Goal: Use online tool/utility

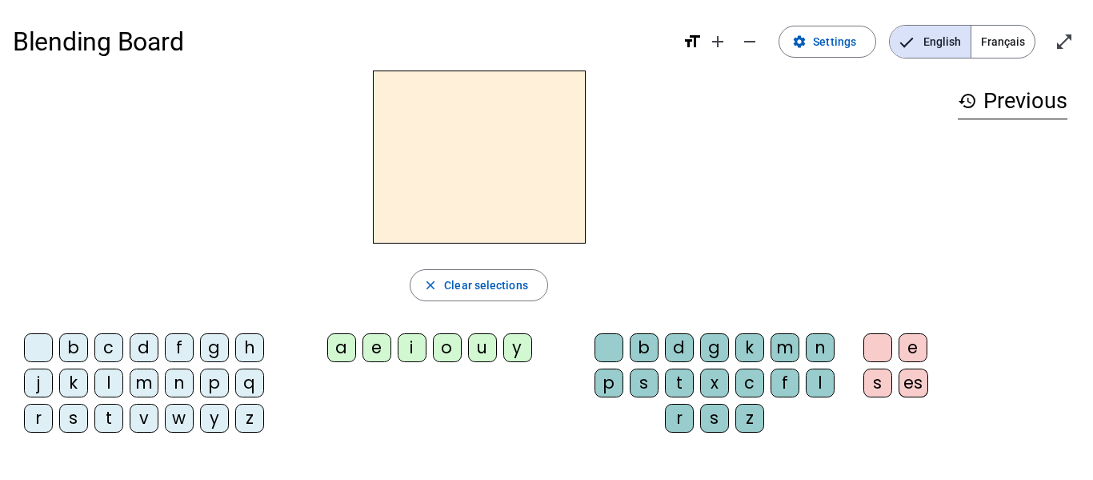
click at [987, 46] on span "Français" at bounding box center [1003, 42] width 63 height 32
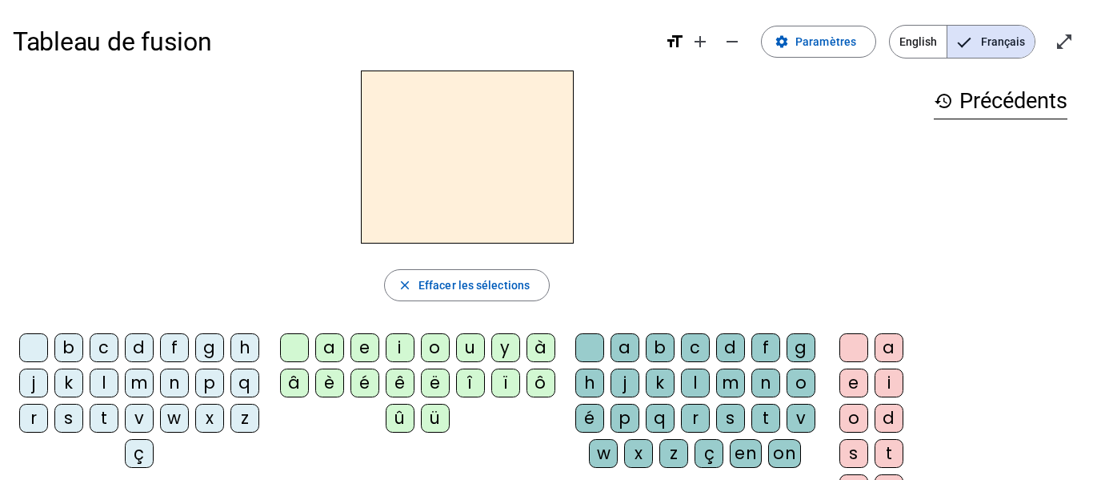
click at [118, 387] on div "l" at bounding box center [104, 382] width 29 height 29
click at [328, 347] on div "a" at bounding box center [329, 347] width 29 height 29
click at [367, 351] on div "e" at bounding box center [365, 347] width 29 height 29
click at [399, 349] on div "i" at bounding box center [400, 347] width 29 height 29
click at [435, 351] on div "o" at bounding box center [435, 347] width 29 height 29
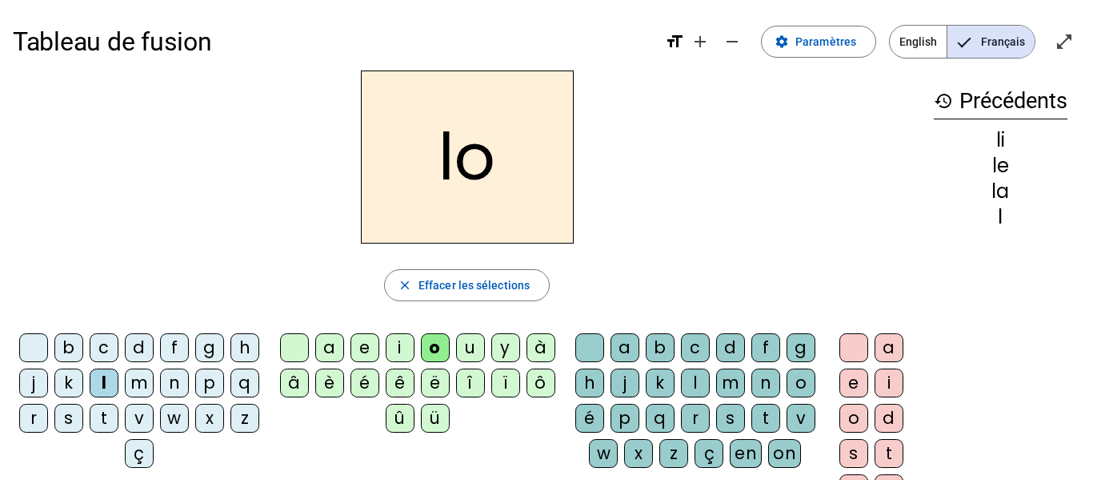
click at [459, 351] on div "u" at bounding box center [470, 347] width 29 height 29
click at [710, 412] on div "r" at bounding box center [695, 417] width 29 height 29
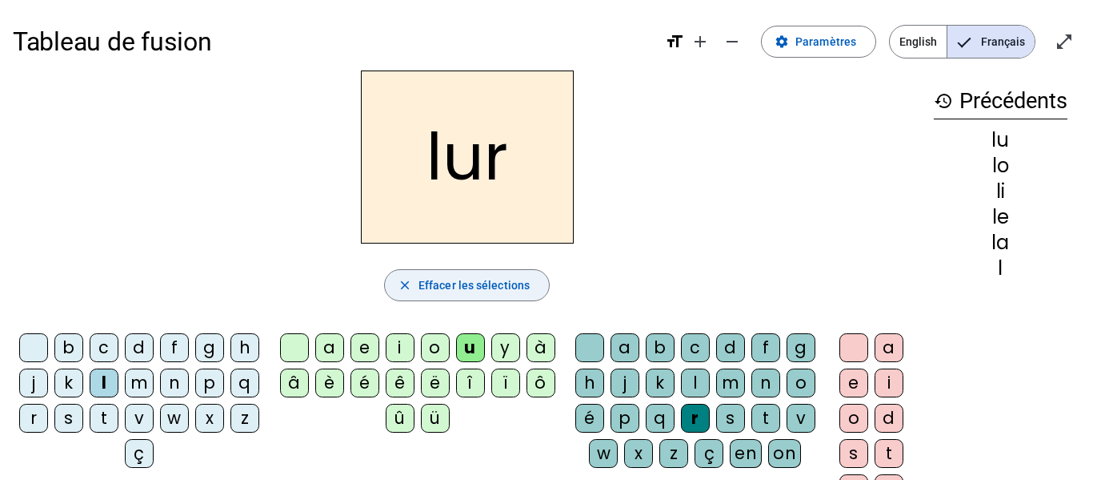
click at [456, 293] on span "Effacer les sélections" at bounding box center [474, 284] width 111 height 19
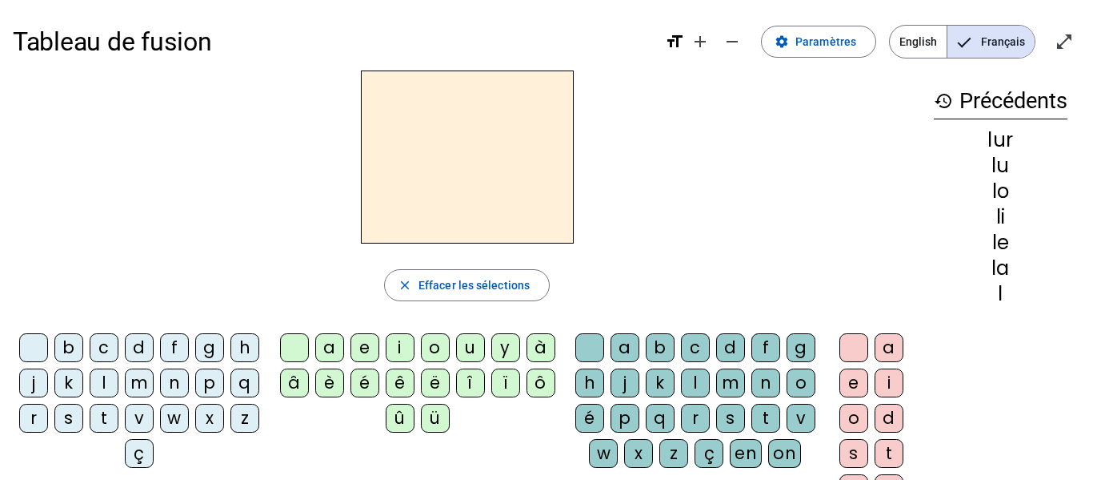
click at [83, 411] on div "s" at bounding box center [68, 417] width 29 height 29
click at [466, 349] on div "u" at bounding box center [470, 347] width 29 height 29
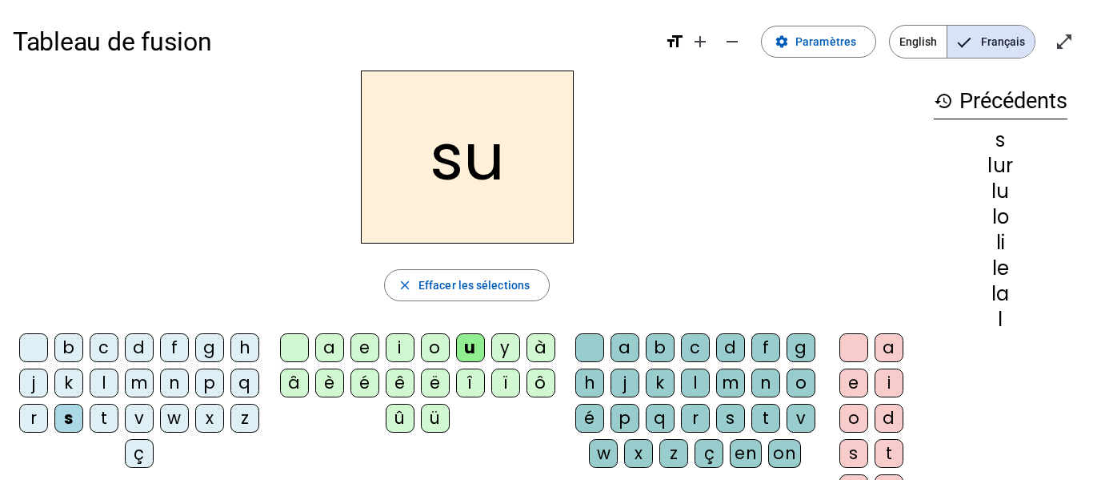
click at [710, 416] on div "r" at bounding box center [695, 417] width 29 height 29
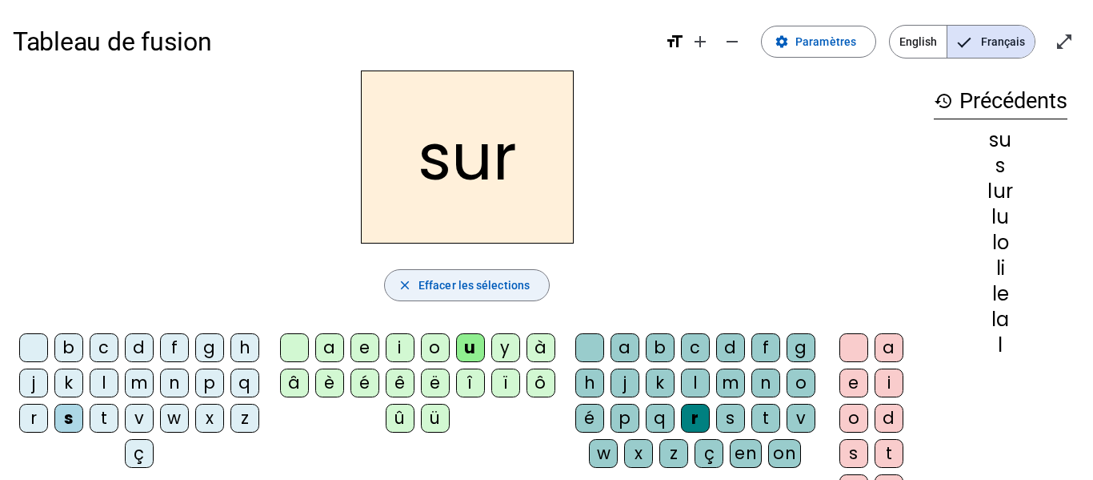
click at [496, 287] on span "Effacer les sélections" at bounding box center [474, 284] width 111 height 19
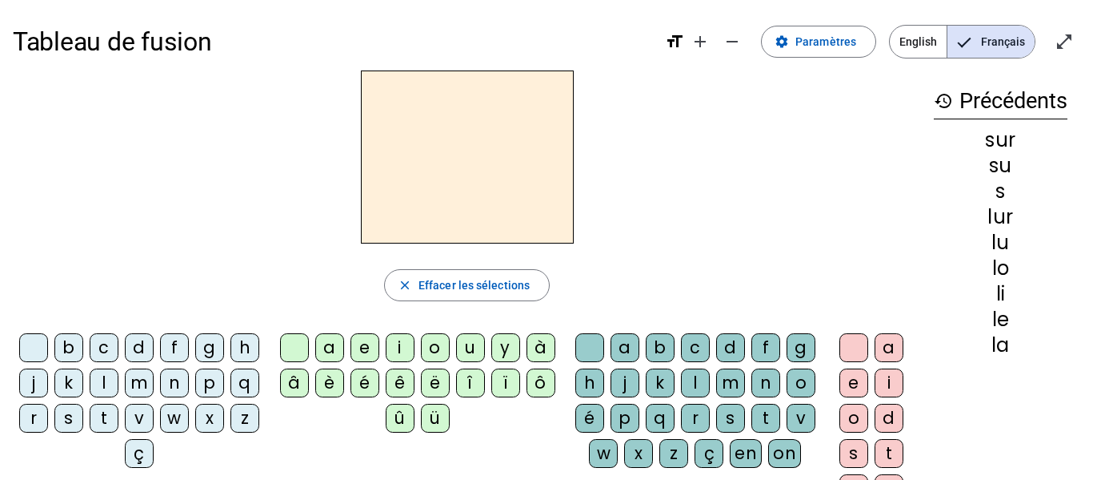
click at [118, 387] on div "l" at bounding box center [104, 382] width 29 height 29
click at [434, 290] on span "Effacer les sélections" at bounding box center [474, 284] width 111 height 19
click at [118, 378] on div "l" at bounding box center [104, 382] width 29 height 29
click at [465, 350] on div "u" at bounding box center [470, 347] width 29 height 29
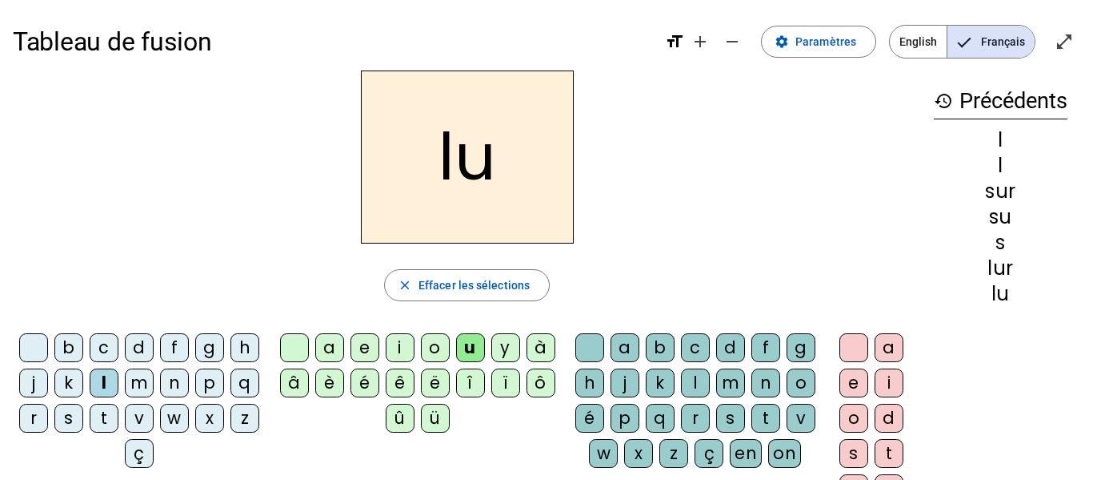
click at [752, 397] on div "n" at bounding box center [766, 382] width 29 height 29
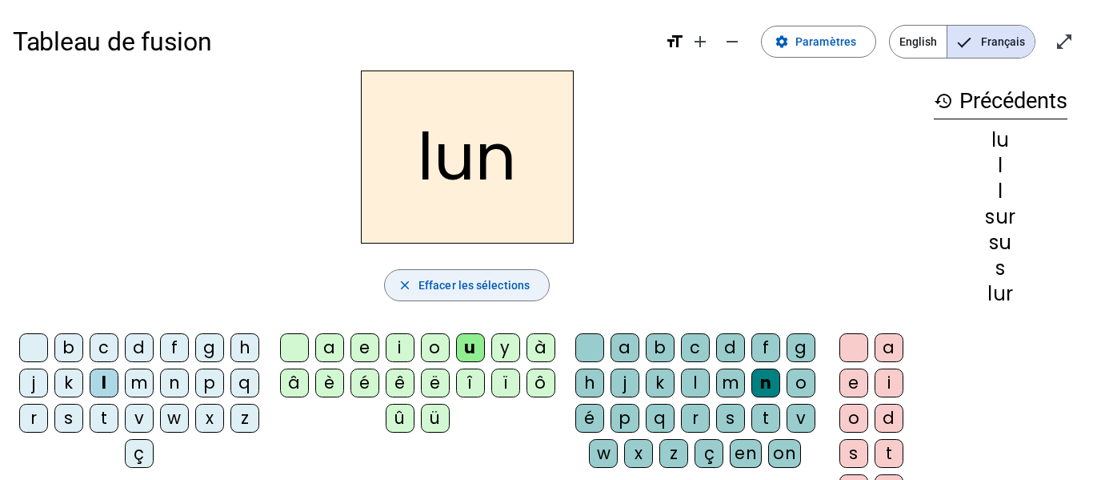
click at [518, 285] on span "Effacer les sélections" at bounding box center [474, 284] width 111 height 19
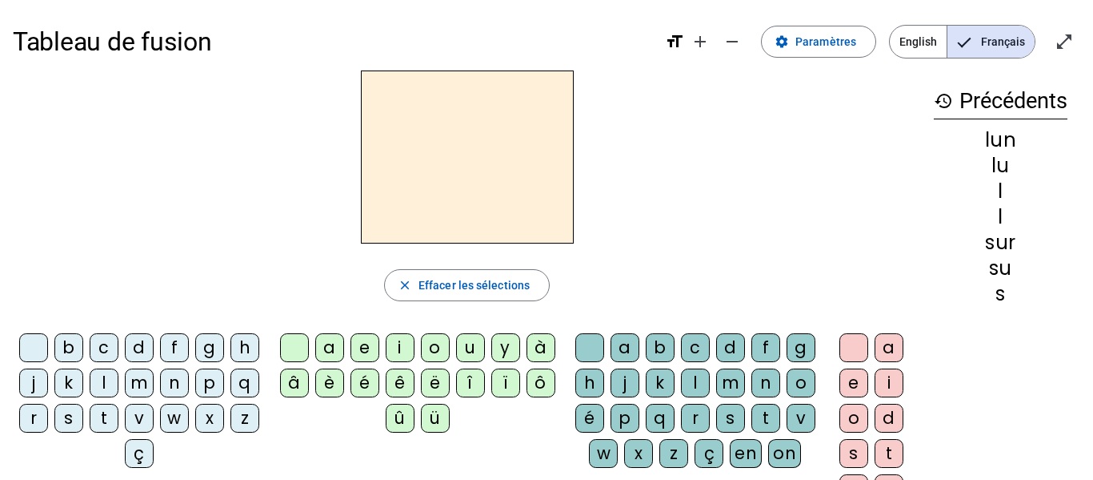
click at [118, 355] on div "c" at bounding box center [104, 347] width 29 height 29
click at [472, 348] on div "u" at bounding box center [470, 347] width 29 height 29
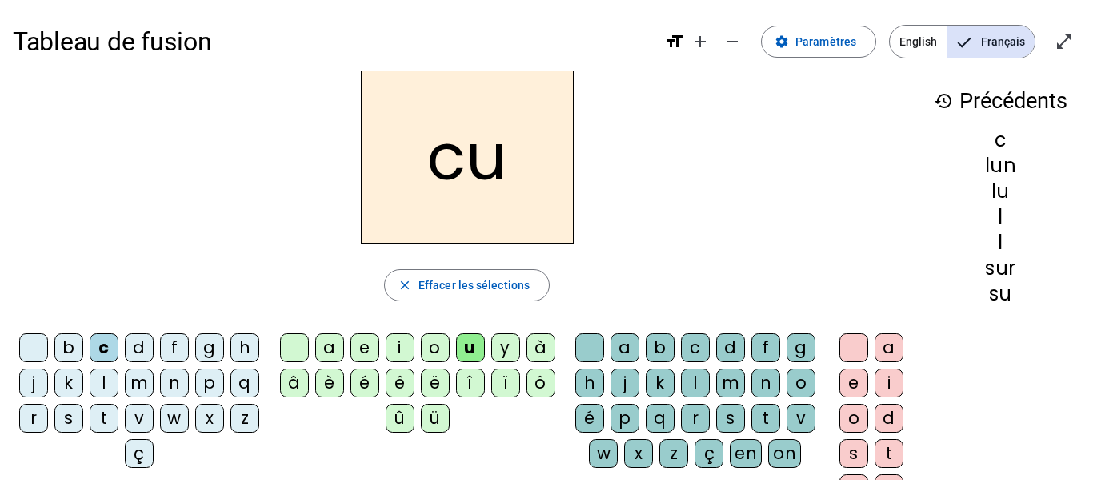
click at [675, 344] on div "b" at bounding box center [660, 347] width 29 height 29
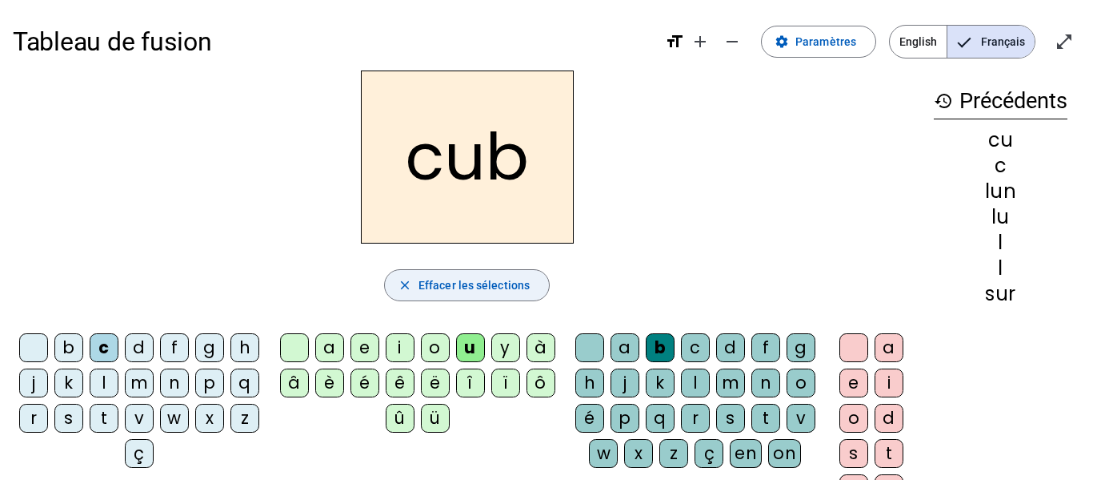
click at [464, 288] on span "Effacer les sélections" at bounding box center [474, 284] width 111 height 19
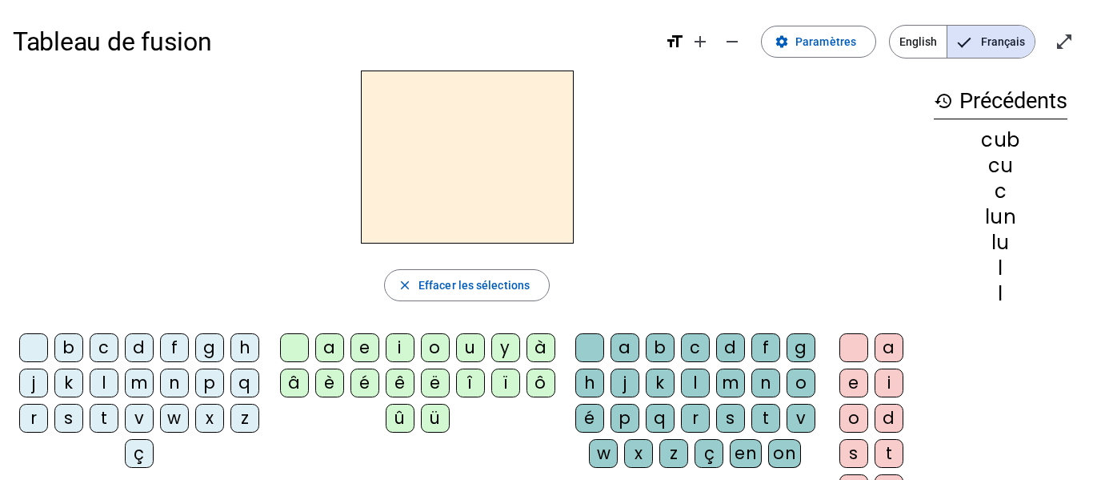
click at [118, 415] on div "t" at bounding box center [104, 417] width 29 height 29
click at [427, 352] on div "o" at bounding box center [435, 347] width 29 height 29
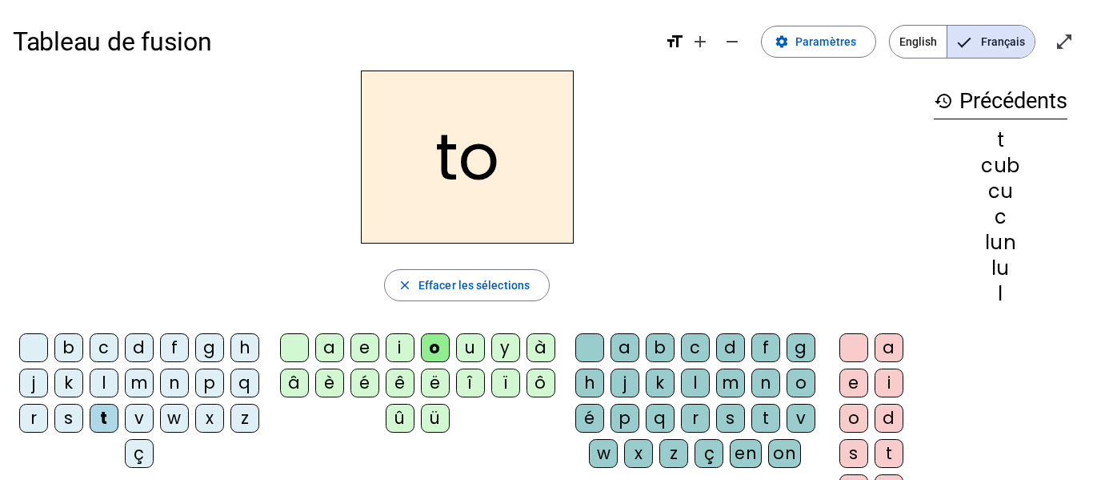
click at [779, 349] on div "f" at bounding box center [766, 347] width 29 height 29
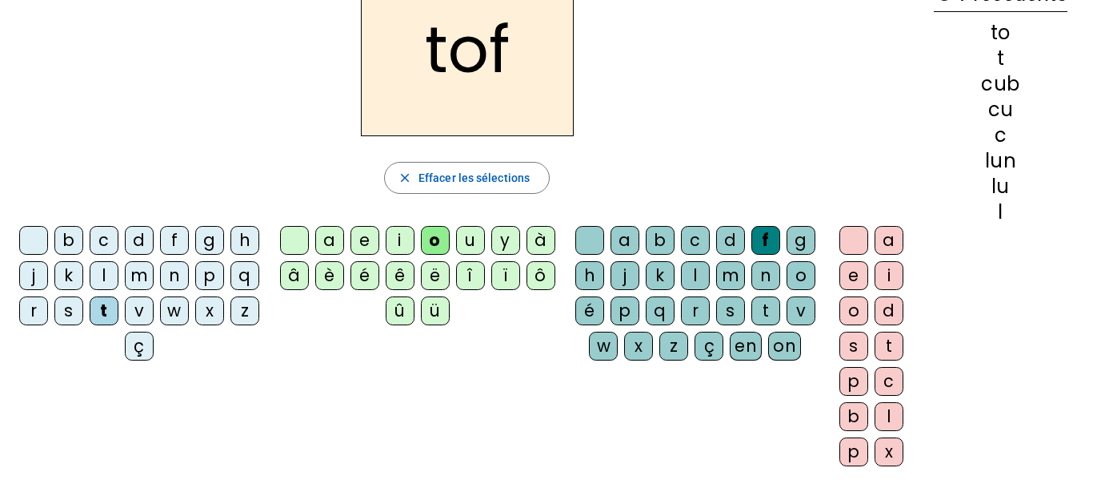
scroll to position [104, 0]
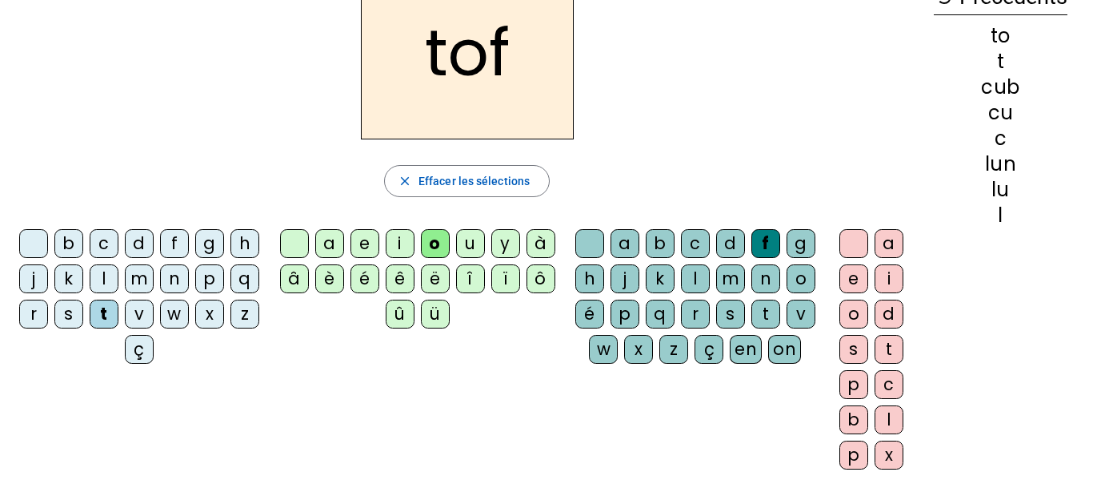
click at [475, 246] on div "u" at bounding box center [470, 243] width 29 height 29
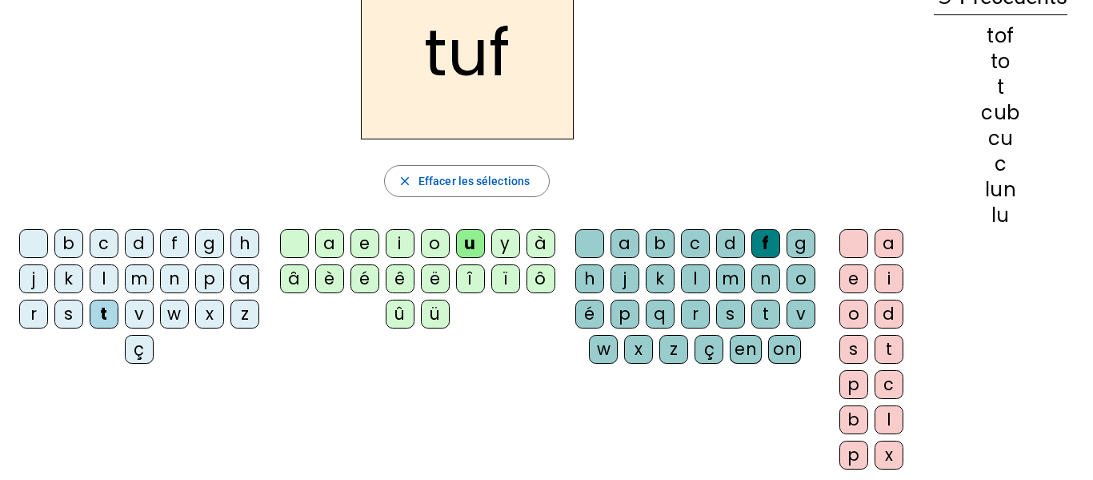
click at [842, 252] on div at bounding box center [854, 243] width 29 height 29
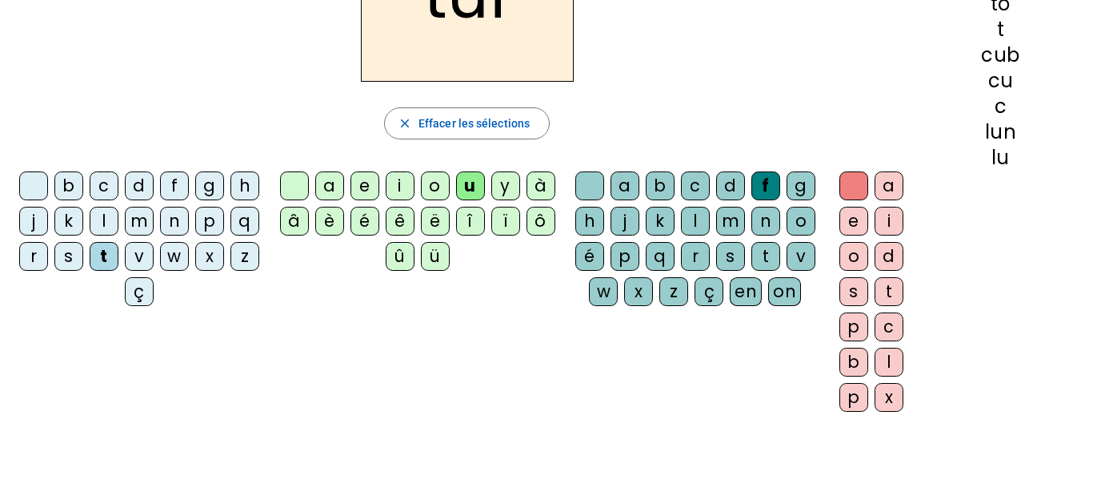
scroll to position [173, 0]
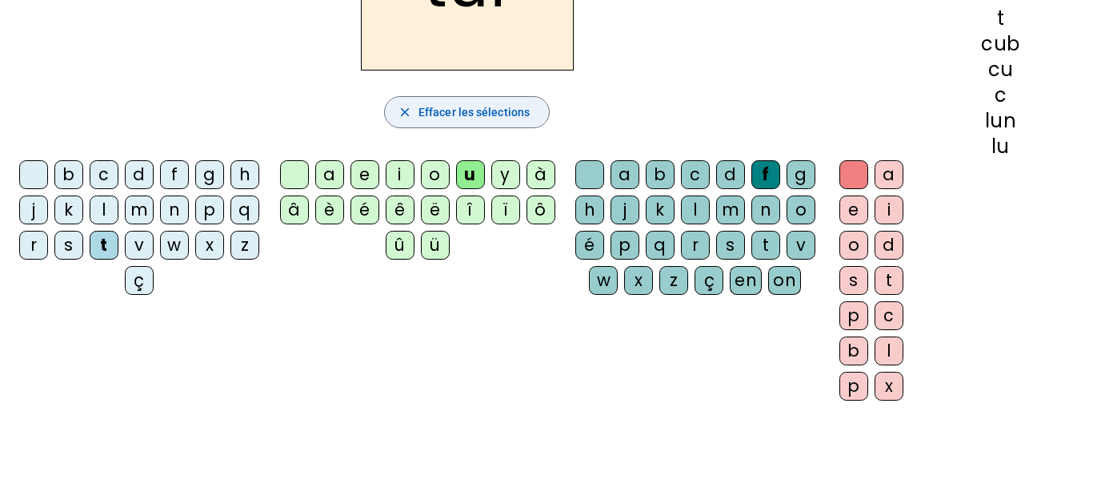
click at [455, 113] on span "Effacer les sélections" at bounding box center [474, 111] width 111 height 19
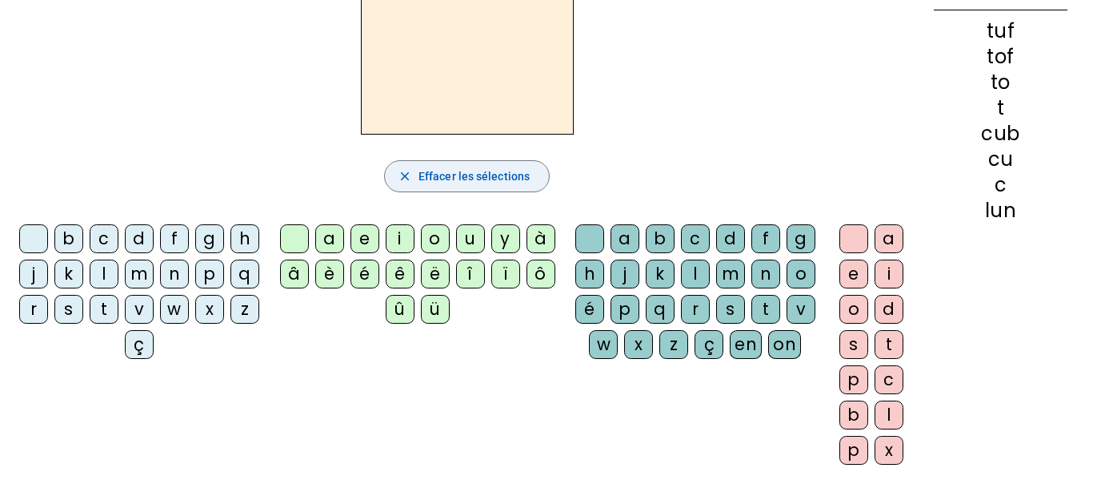
scroll to position [108, 0]
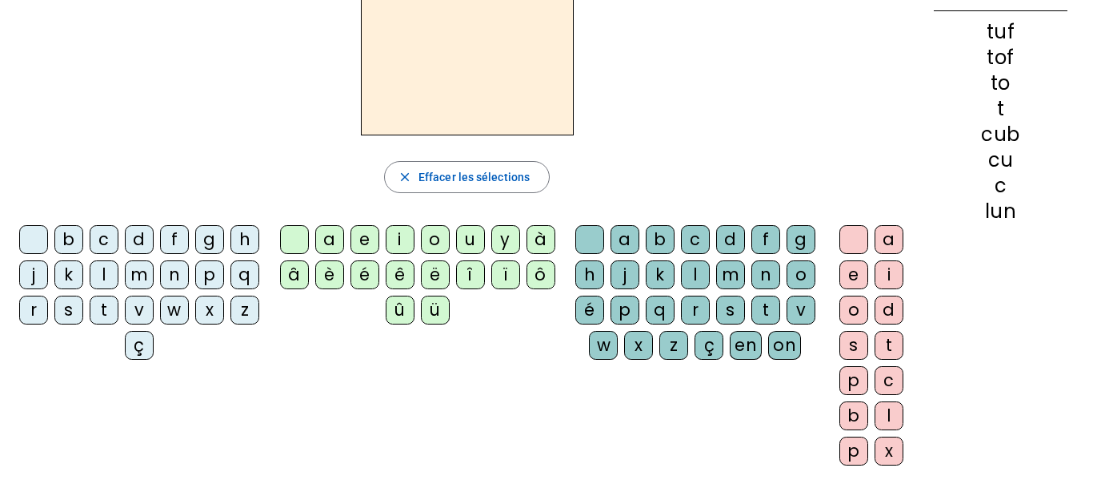
click at [82, 232] on div "b" at bounding box center [68, 239] width 29 height 29
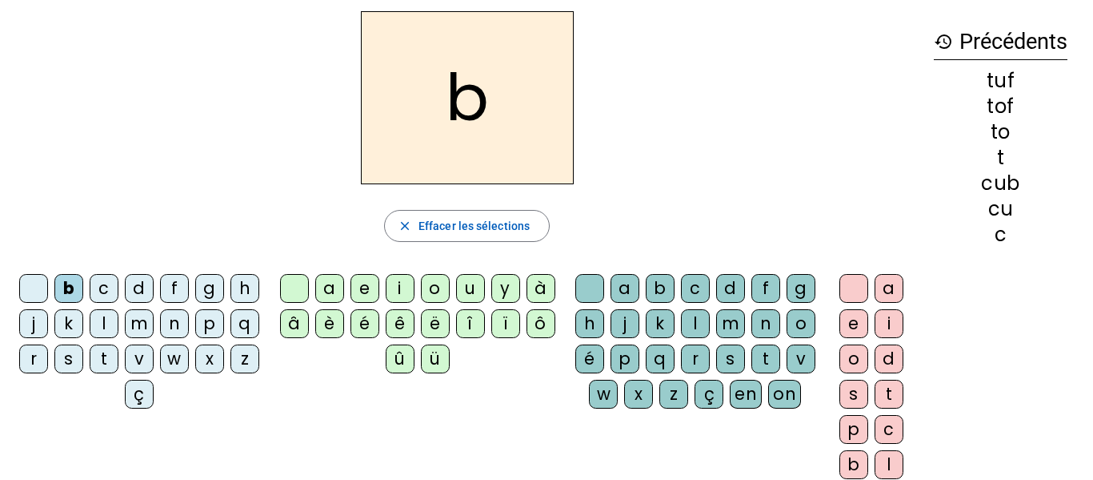
scroll to position [44, 0]
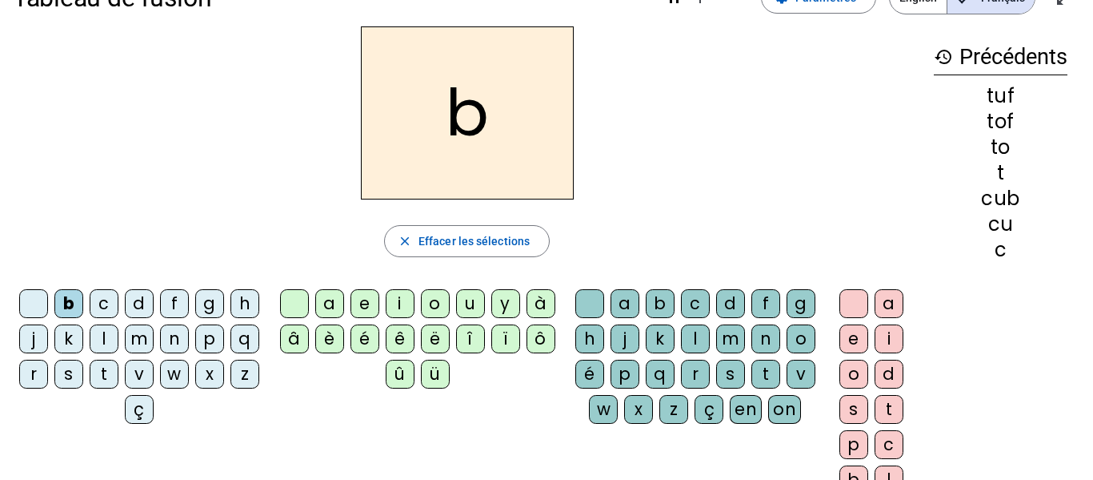
click at [476, 298] on div "u" at bounding box center [470, 303] width 29 height 29
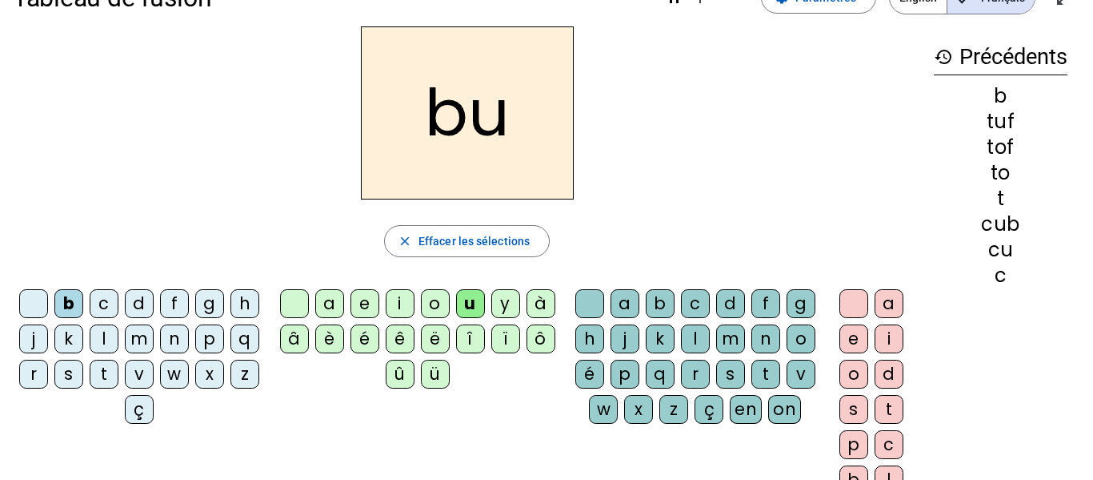
click at [710, 337] on div "l" at bounding box center [695, 338] width 29 height 29
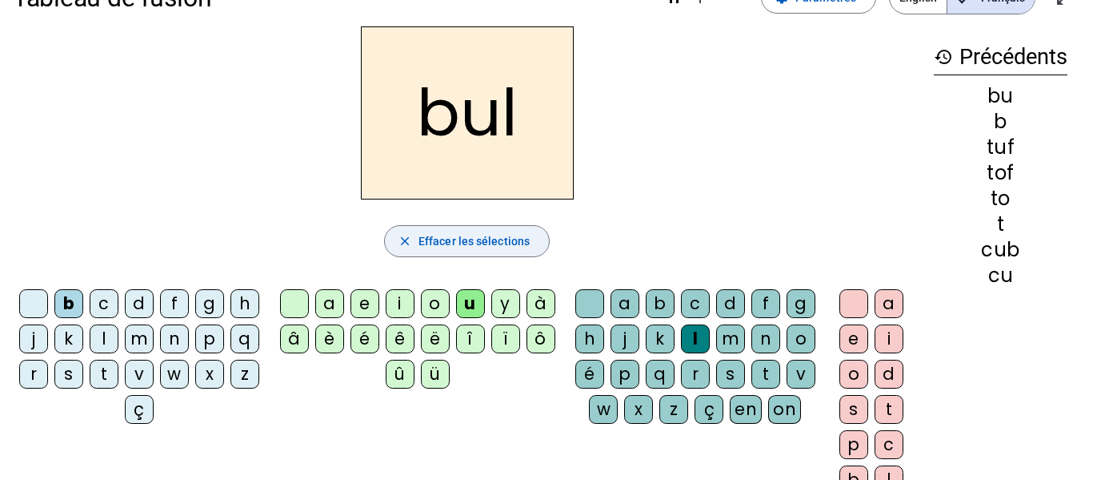
click at [509, 241] on span "Effacer les sélections" at bounding box center [474, 240] width 111 height 19
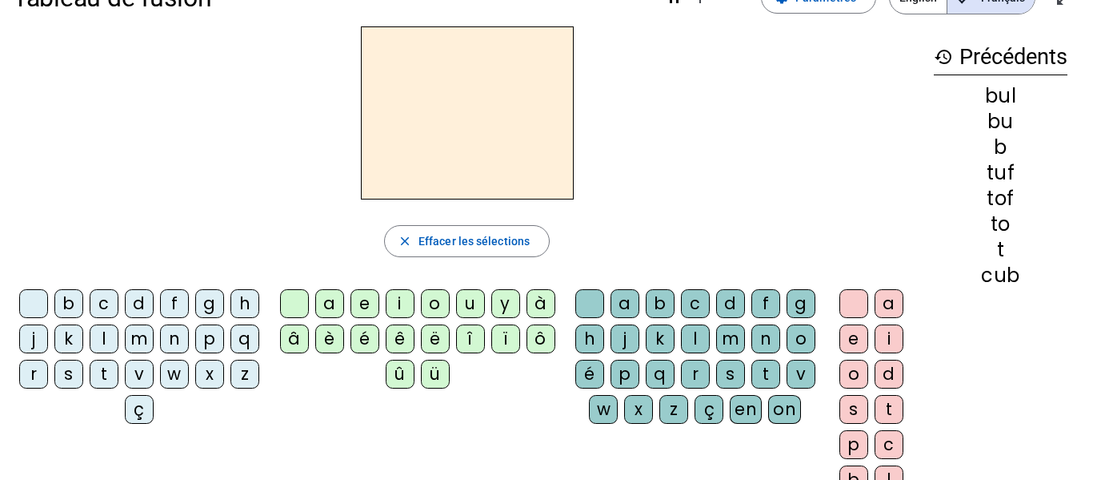
click at [48, 340] on div "j" at bounding box center [33, 338] width 29 height 29
click at [459, 304] on div "u" at bounding box center [470, 303] width 29 height 29
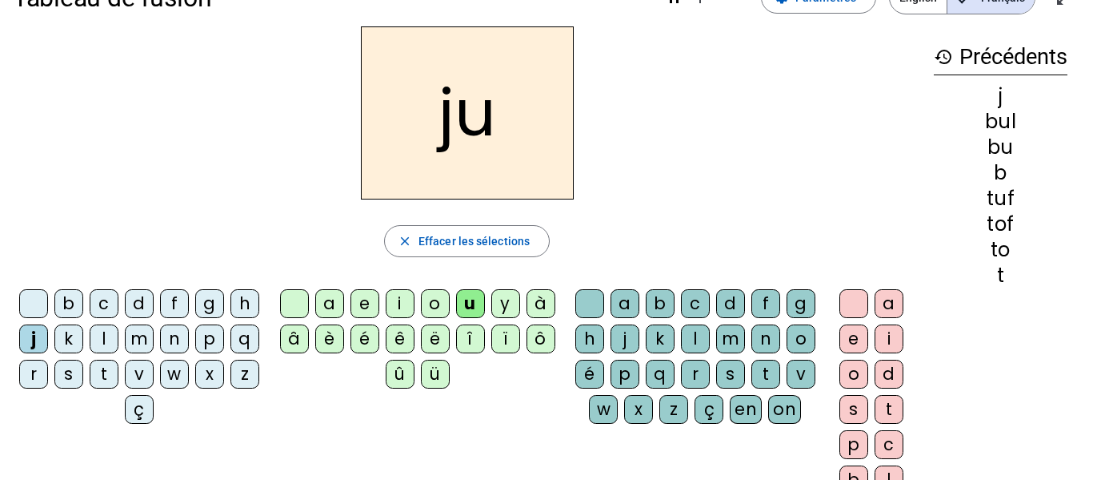
click at [851, 407] on div "s" at bounding box center [854, 409] width 29 height 29
